Goal: Navigation & Orientation: Find specific page/section

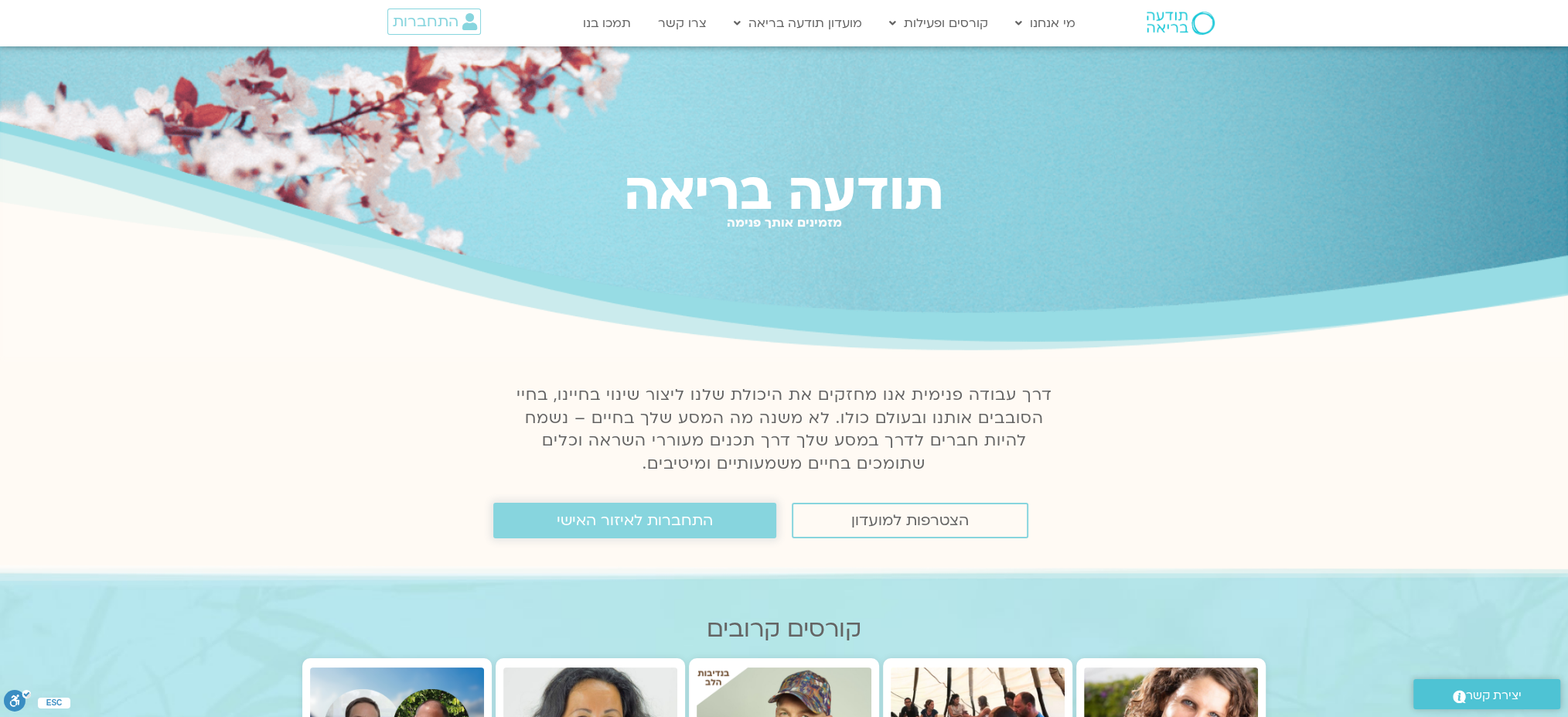
click at [615, 523] on span "התחברות לאיזור האישי" at bounding box center [635, 520] width 156 height 17
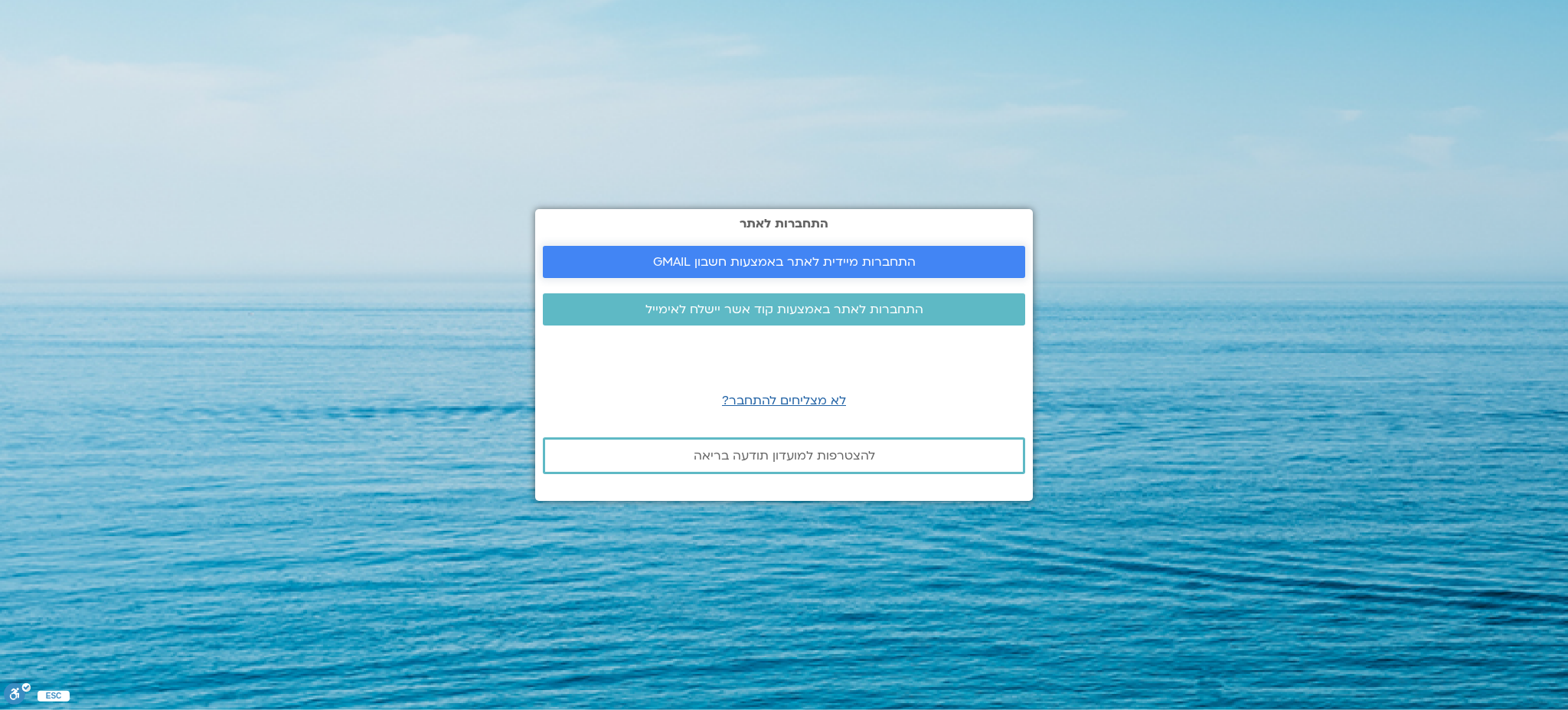
click at [794, 268] on span "התחברות מיידית לאתר באמצעות חשבון GMAIL" at bounding box center [784, 262] width 263 height 14
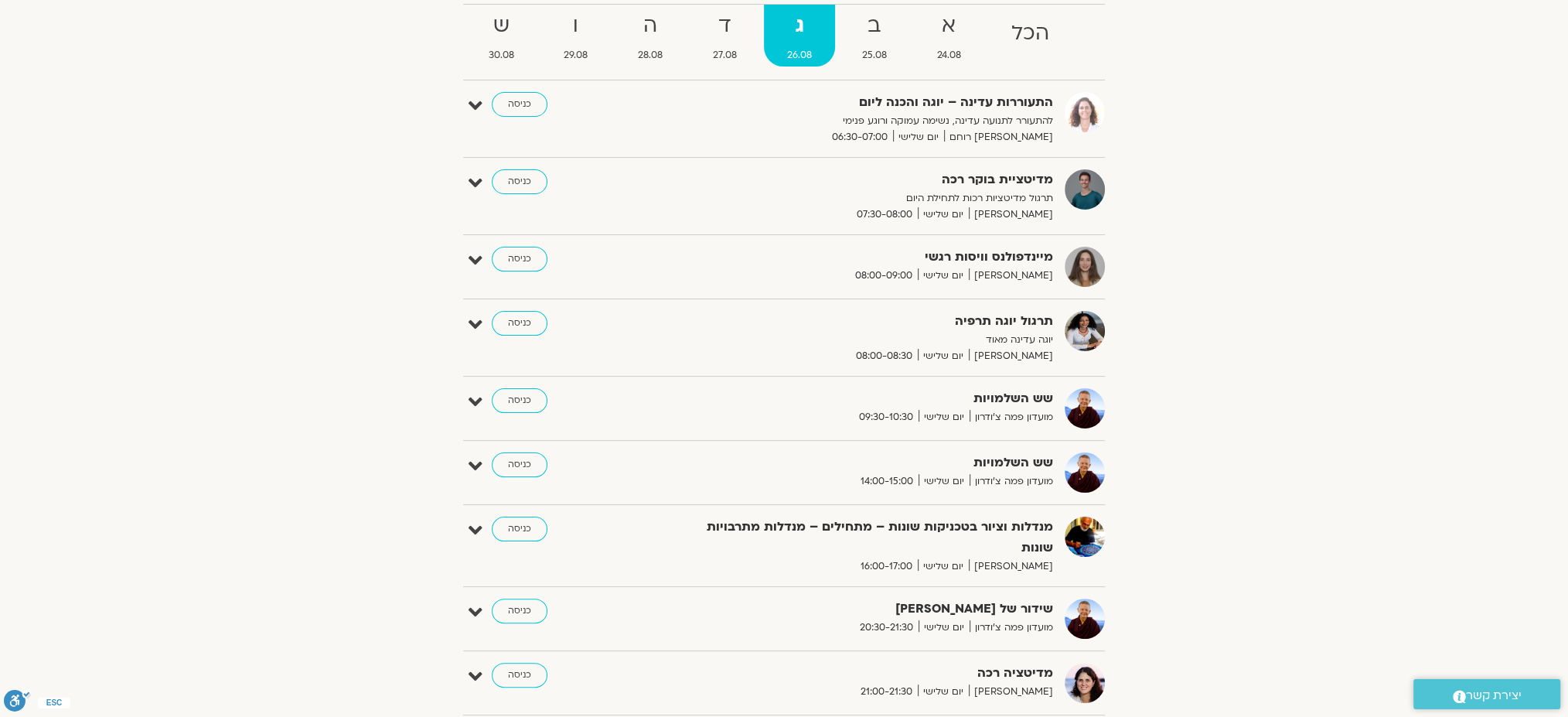
scroll to position [310, 0]
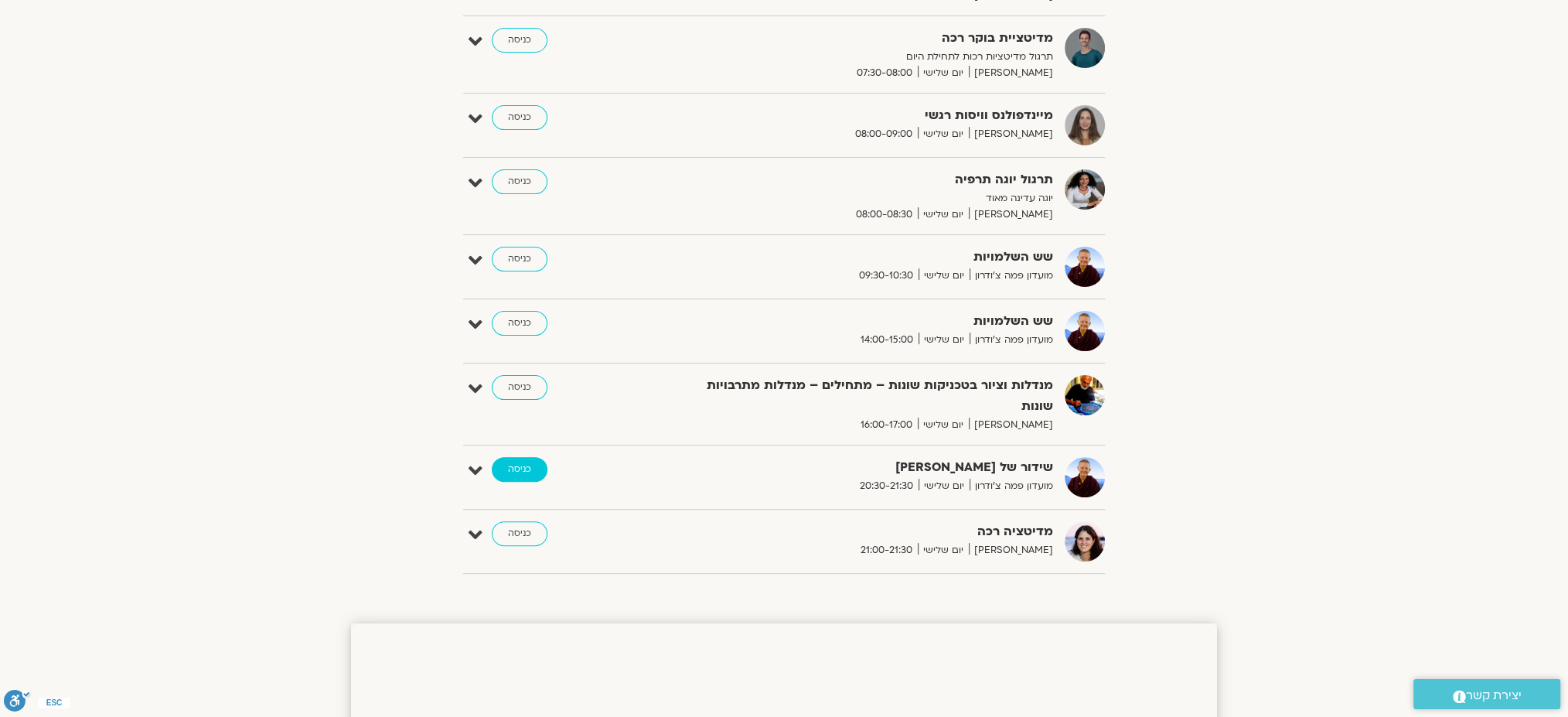
click at [526, 457] on link "כניסה" at bounding box center [520, 470] width 56 height 25
